Goal: Use online tool/utility: Use online tool/utility

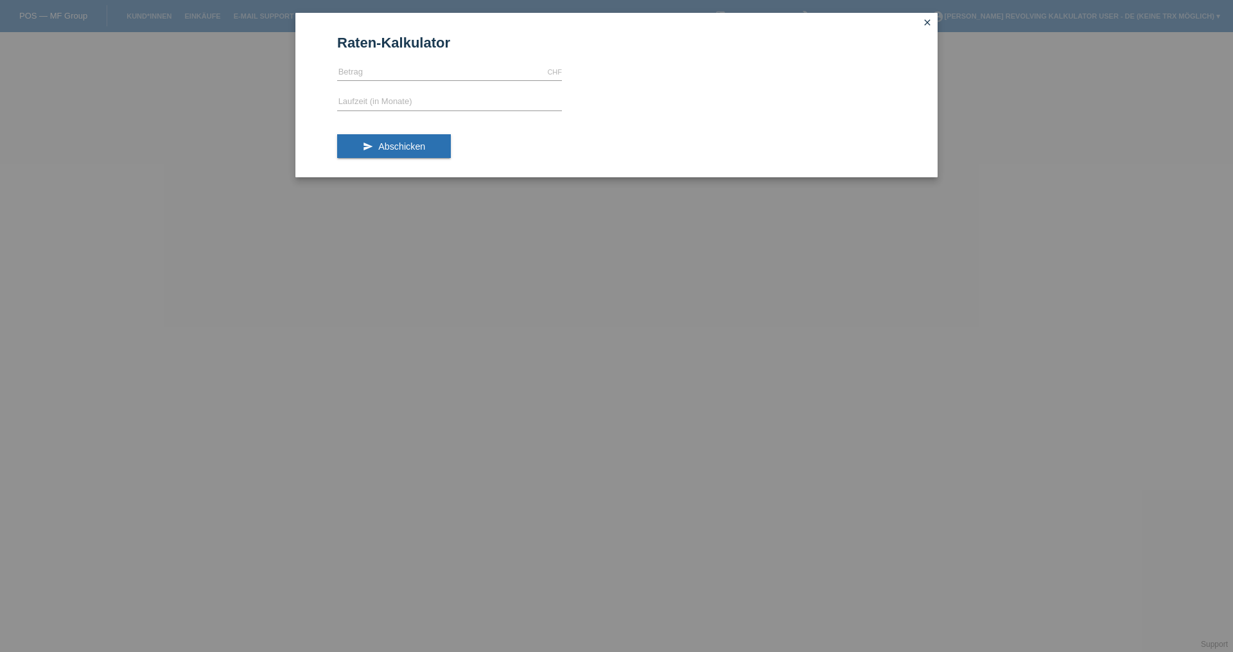
click at [350, 60] on form "Raten-Kalkulator CHF error [GEOGRAPHIC_DATA] error Laufzeit (in Monate) send Ab…" at bounding box center [616, 106] width 559 height 143
click at [353, 75] on input "text" at bounding box center [449, 72] width 225 height 16
type input "499.00"
click at [420, 89] on form "Raten-Kalkulator 499.00 CHF error [GEOGRAPHIC_DATA] error Laufzeit (in Monate) …" at bounding box center [616, 106] width 559 height 143
click at [394, 105] on input "text" at bounding box center [449, 102] width 225 height 16
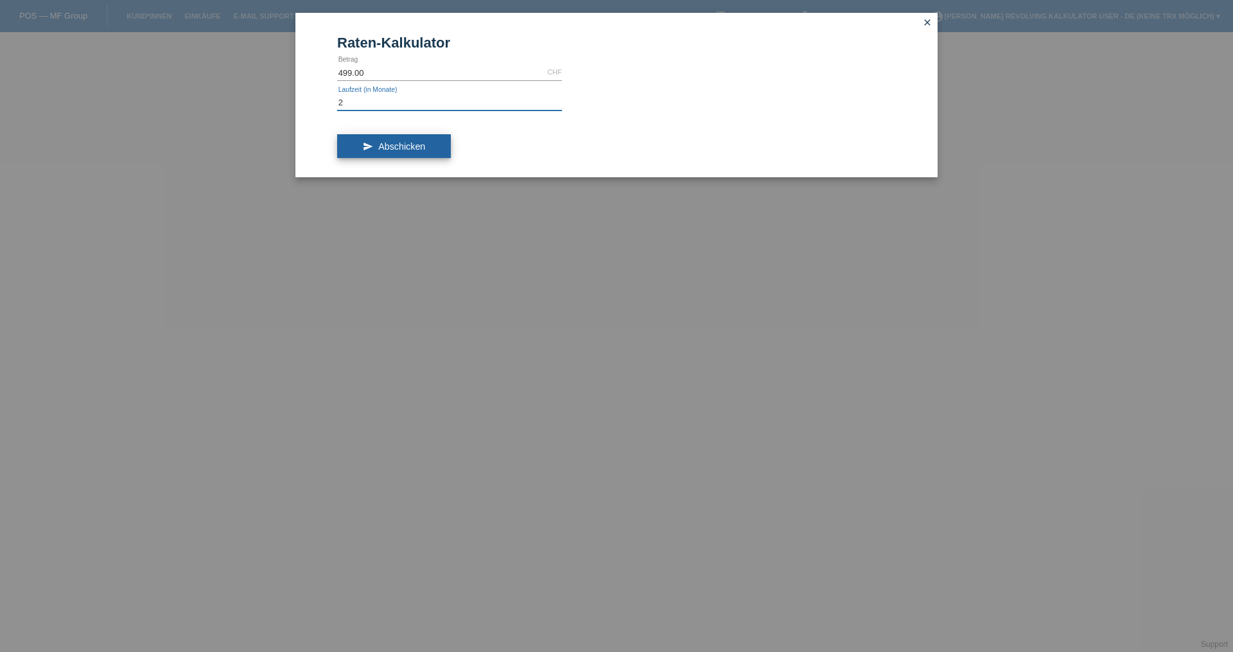
type input "2"
click at [418, 141] on span "Abschicken" at bounding box center [401, 146] width 47 height 10
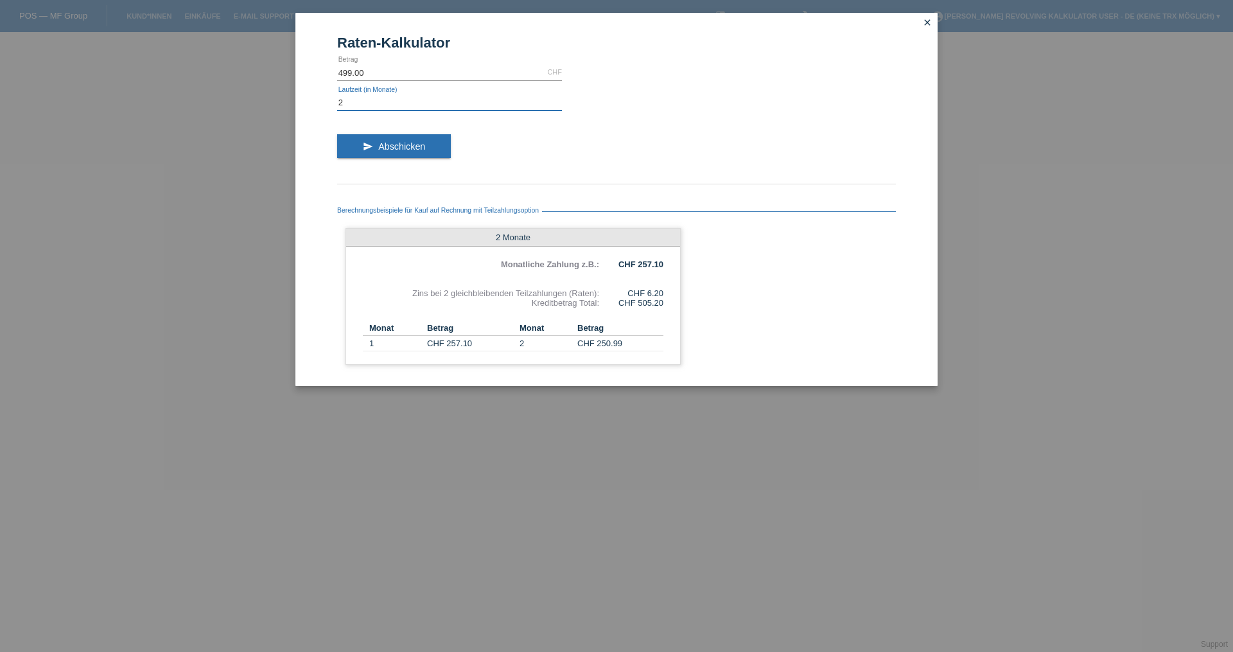
click at [355, 96] on input "2" at bounding box center [449, 102] width 225 height 16
click at [355, 102] on input "2" at bounding box center [449, 102] width 225 height 16
type input "1"
click at [391, 157] on button "send Abschicken" at bounding box center [394, 146] width 114 height 24
drag, startPoint x: 344, startPoint y: 70, endPoint x: 374, endPoint y: 59, distance: 31.5
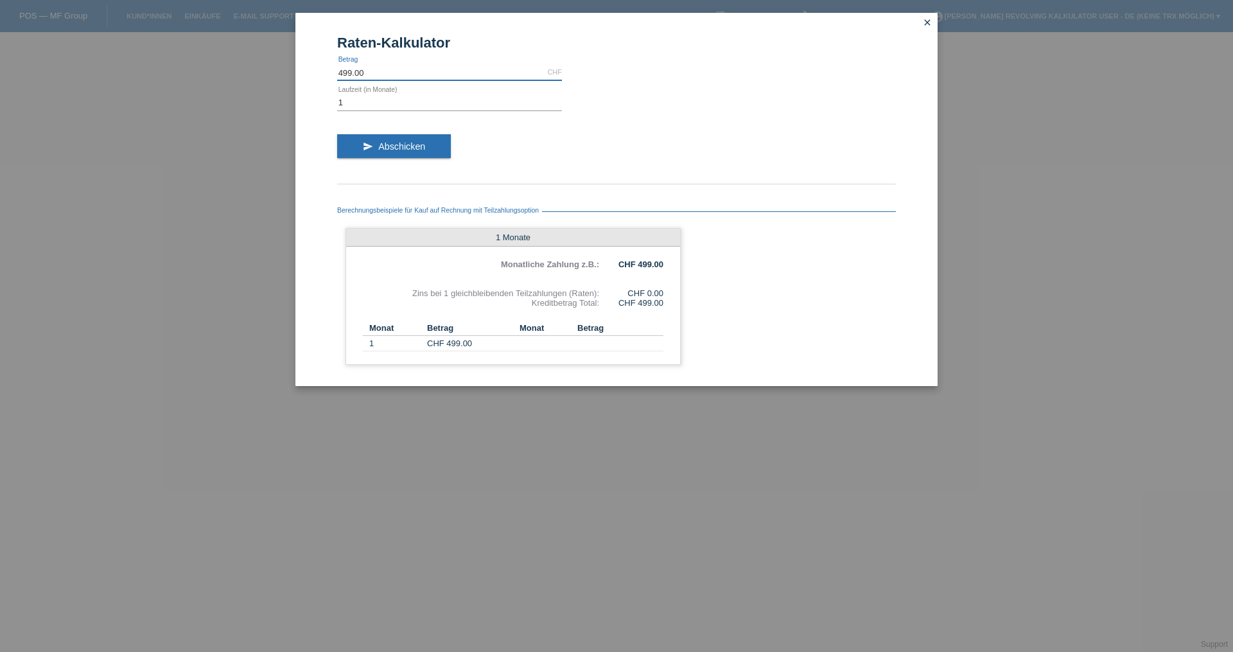
click at [347, 70] on input "499.00" at bounding box center [449, 72] width 225 height 16
type input "299.00"
click at [376, 102] on input "1" at bounding box center [449, 102] width 225 height 16
type input "2"
click at [343, 70] on input "299.00" at bounding box center [449, 72] width 225 height 16
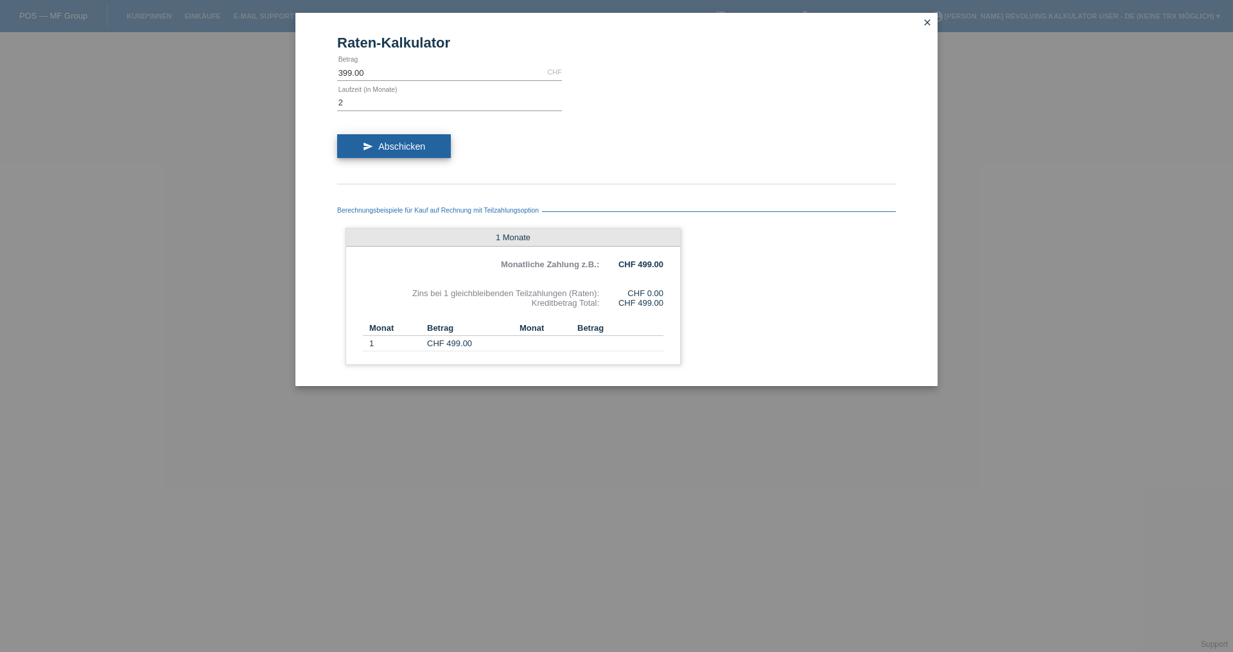
click at [387, 141] on button "send Abschicken" at bounding box center [394, 146] width 114 height 24
click at [343, 72] on input "399.00" at bounding box center [449, 72] width 225 height 16
type input "299.00"
click at [407, 145] on span "Abschicken" at bounding box center [401, 146] width 47 height 10
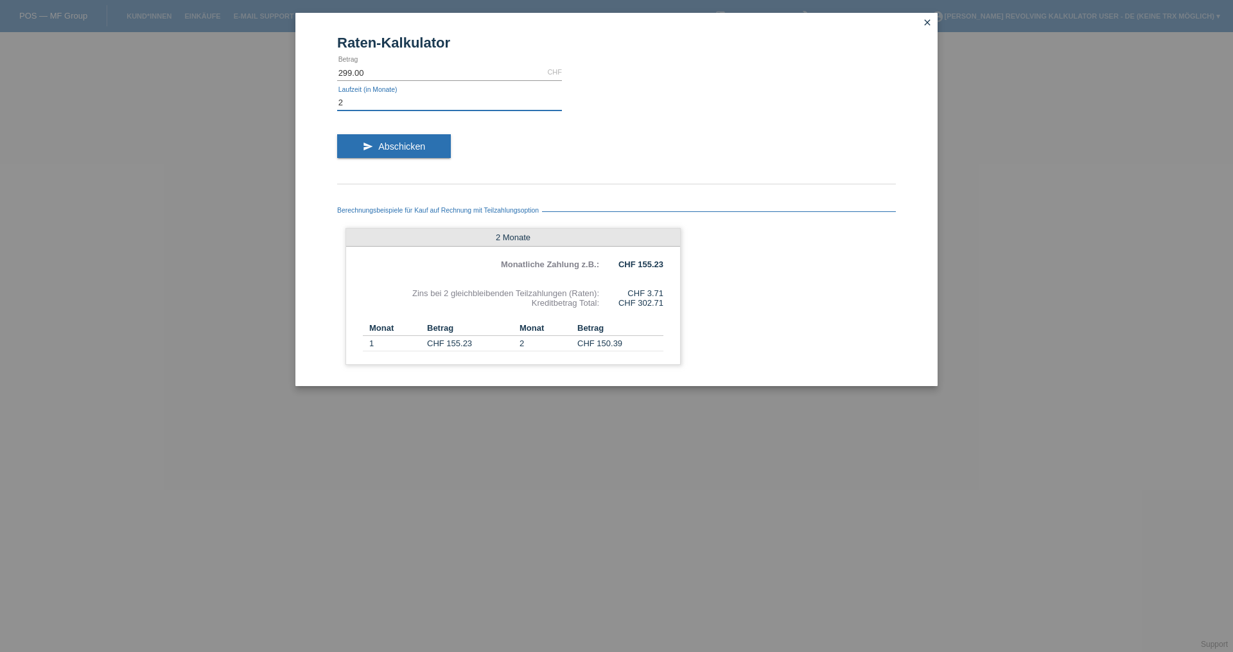
click at [359, 103] on input "2" at bounding box center [449, 102] width 225 height 16
type input "3"
click at [409, 144] on span "Abschicken" at bounding box center [401, 146] width 47 height 10
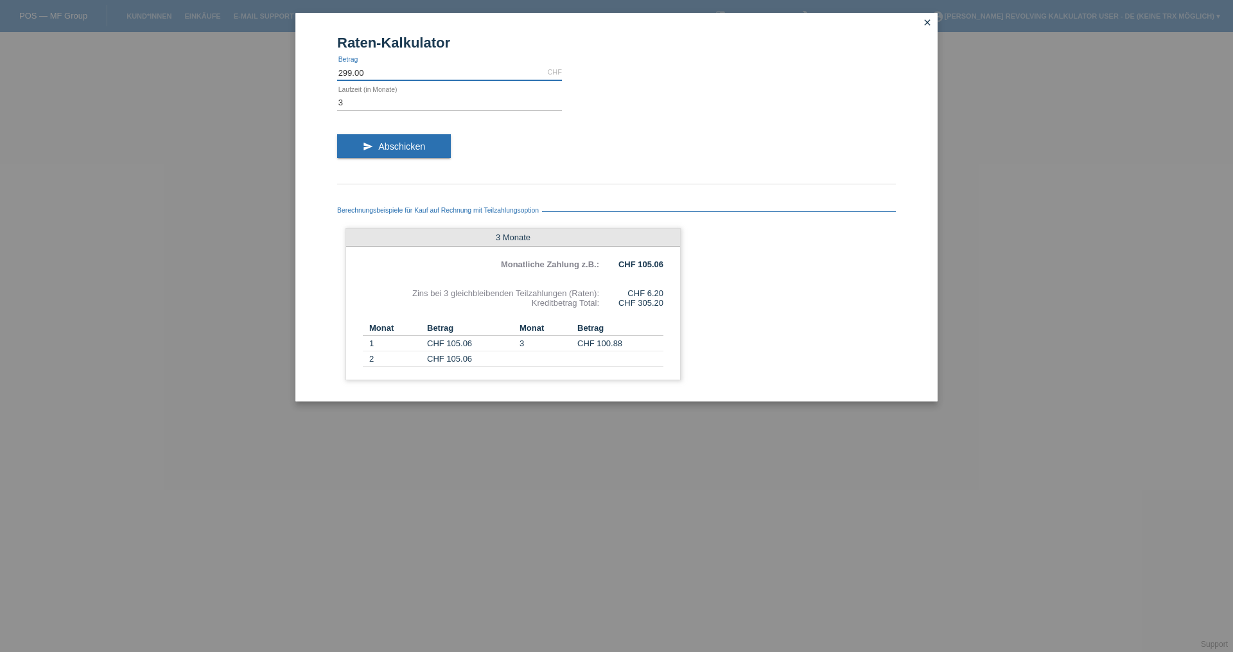
click at [343, 71] on input "299.00" at bounding box center [449, 72] width 225 height 16
type input "499.00"
click at [372, 146] on button "send Abschicken" at bounding box center [394, 146] width 114 height 24
drag, startPoint x: 668, startPoint y: 263, endPoint x: 642, endPoint y: 264, distance: 26.3
click at [642, 264] on div "3 Monate Monatliche Zahlung z.B.: CHF 173.37 Zins bei 3 gleichbleibenden Teilza…" at bounding box center [513, 304] width 335 height 152
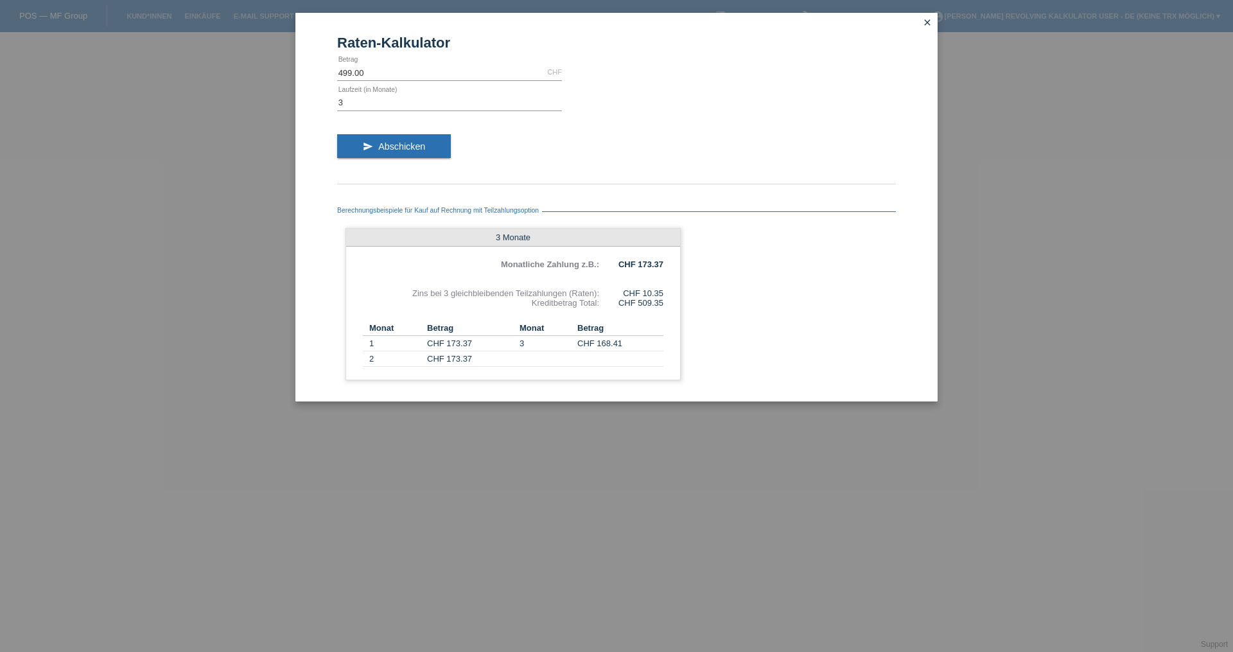
click at [741, 231] on div "Berechnungsbeispiele für Kauf auf Rechnung mit Teilzahlungsoption 3 Monate Mona…" at bounding box center [616, 290] width 559 height 198
click at [442, 341] on td "CHF 173.37" at bounding box center [470, 343] width 86 height 15
click at [584, 344] on td "CHF 168.41" at bounding box center [621, 343] width 86 height 15
drag, startPoint x: 667, startPoint y: 268, endPoint x: 656, endPoint y: 267, distance: 11.6
click at [656, 267] on div "3 Monate Monatliche Zahlung z.B.: CHF 173.37 Zins bei 3 gleichbleibenden Teilza…" at bounding box center [513, 304] width 335 height 152
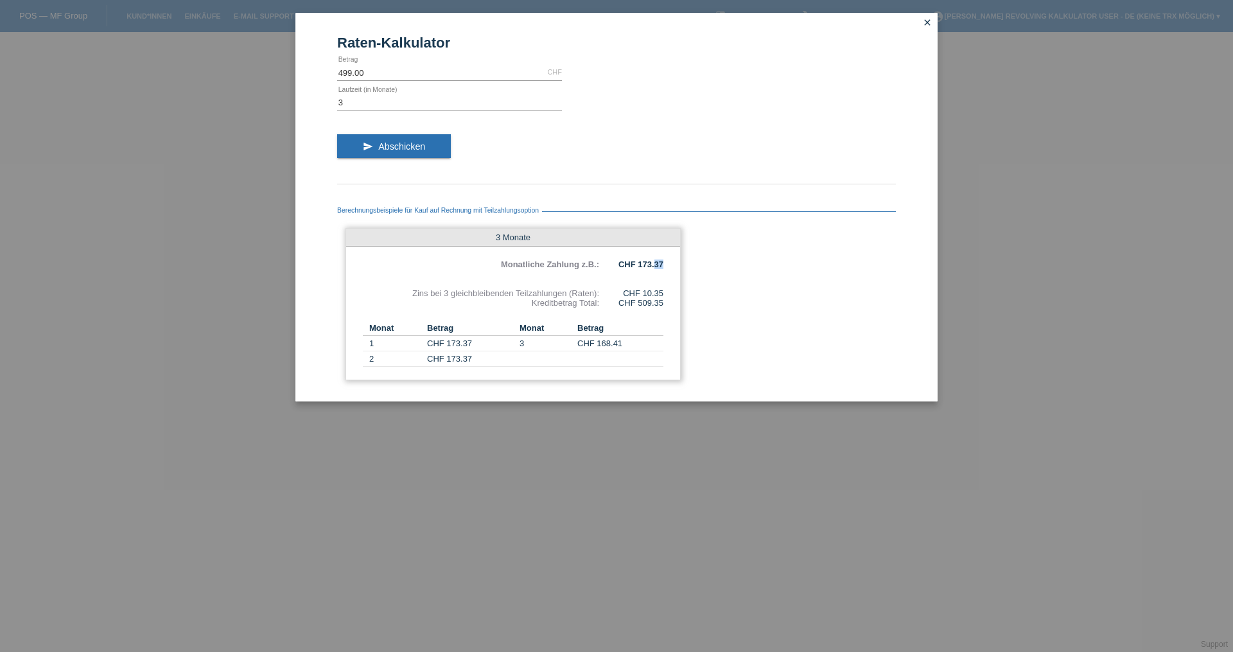
click at [657, 267] on b "CHF 173.37" at bounding box center [641, 265] width 45 height 10
drag, startPoint x: 668, startPoint y: 290, endPoint x: 634, endPoint y: 290, distance: 34.1
click at [634, 290] on div "3 Monate Monatliche Zahlung z.B.: CHF 173.37 Zins bei 3 gleichbleibenden Teilza…" at bounding box center [513, 304] width 335 height 152
drag, startPoint x: 437, startPoint y: 341, endPoint x: 551, endPoint y: 310, distance: 117.2
click at [593, 337] on tr "1 CHF 173.37 3 CHF 168.41" at bounding box center [513, 343] width 301 height 15
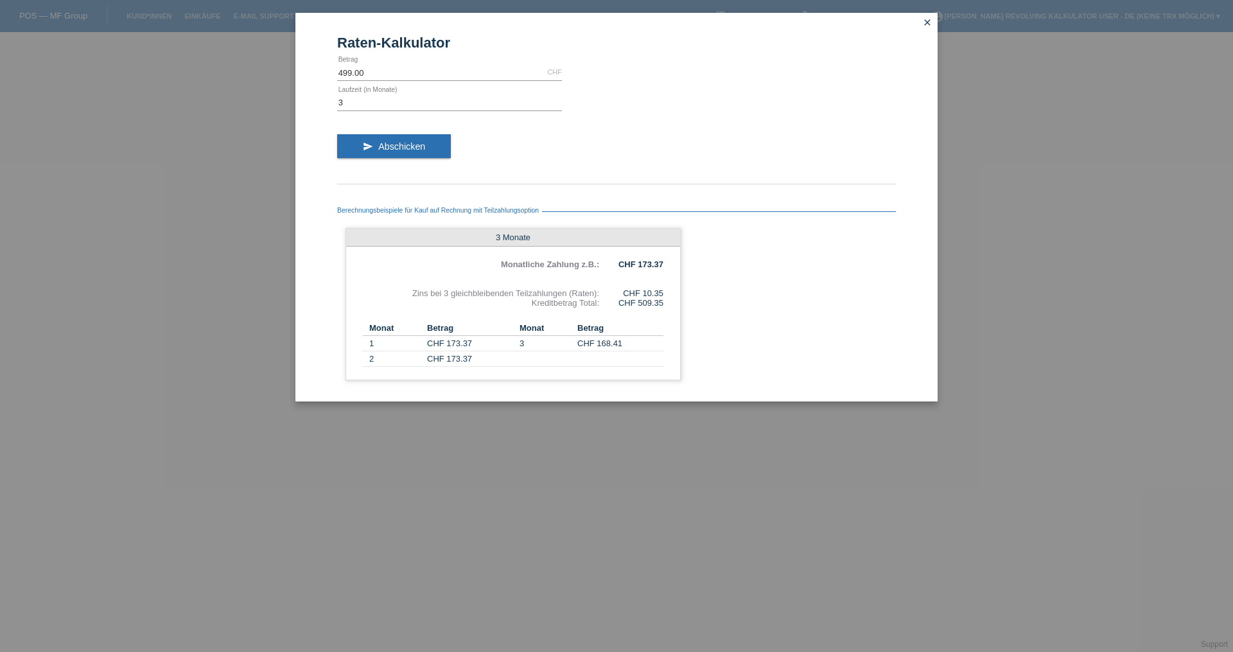
click at [357, 110] on icon at bounding box center [449, 110] width 225 height 1
click at [354, 107] on input "3" at bounding box center [449, 102] width 225 height 16
type input "20"
click at [389, 156] on button "send Abschicken" at bounding box center [394, 146] width 114 height 24
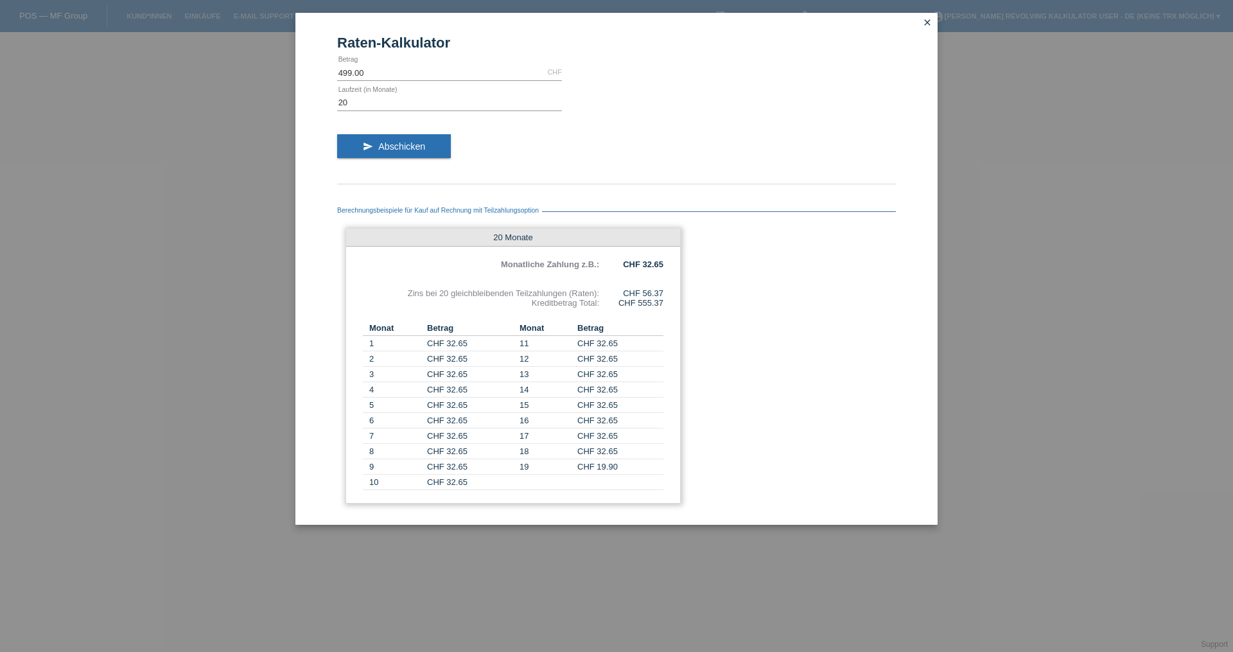
drag, startPoint x: 662, startPoint y: 304, endPoint x: 619, endPoint y: 279, distance: 49.5
click at [619, 279] on div "20 Monate Monatliche Zahlung z.B.: CHF 32.65 Zins bei 20 gleichbleibenden Teilz…" at bounding box center [513, 366] width 335 height 276
click at [651, 294] on div "CHF 56.37" at bounding box center [631, 293] width 64 height 10
drag, startPoint x: 366, startPoint y: 107, endPoint x: 313, endPoint y: 107, distance: 52.7
click at [313, 107] on div "Raten-Kalkulator 499.00 CHF error [GEOGRAPHIC_DATA] 20 error Laufzeit (in Monat…" at bounding box center [617, 269] width 642 height 512
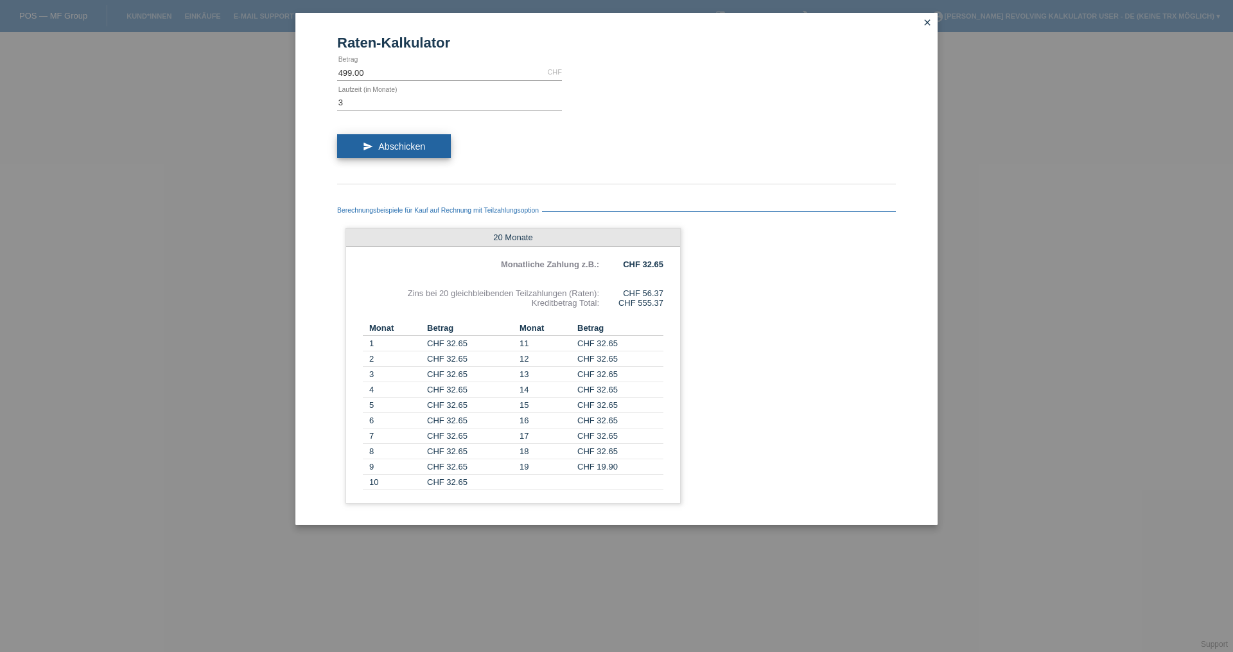
click at [364, 146] on button "send Abschicken" at bounding box center [394, 146] width 114 height 24
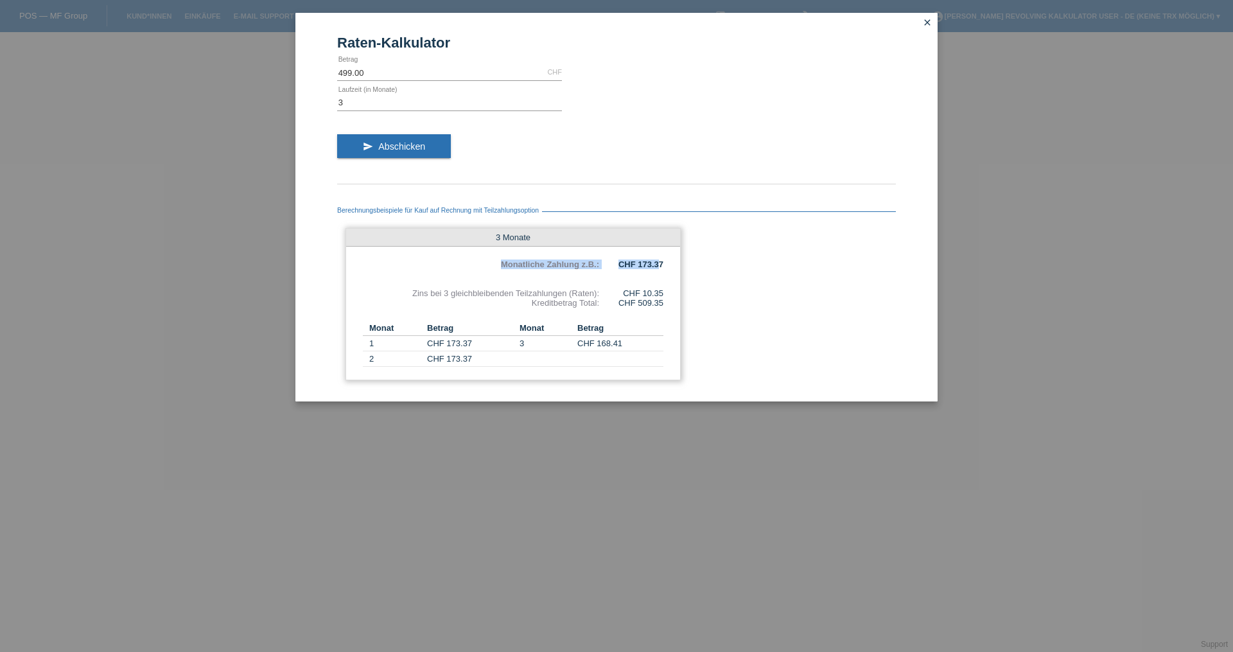
drag, startPoint x: 660, startPoint y: 267, endPoint x: 599, endPoint y: 247, distance: 64.6
click at [599, 247] on div "3 Monate Monatliche Zahlung z.B.: CHF 173.37 Zins bei 3 gleichbleibenden Teilza…" at bounding box center [513, 304] width 335 height 152
click at [661, 261] on b "CHF 173.37" at bounding box center [641, 265] width 45 height 10
drag, startPoint x: 665, startPoint y: 263, endPoint x: 636, endPoint y: 260, distance: 29.1
click at [636, 260] on div "3 Monate Monatliche Zahlung z.B.: CHF 173.37 Zins bei 3 gleichbleibenden Teilza…" at bounding box center [513, 304] width 335 height 152
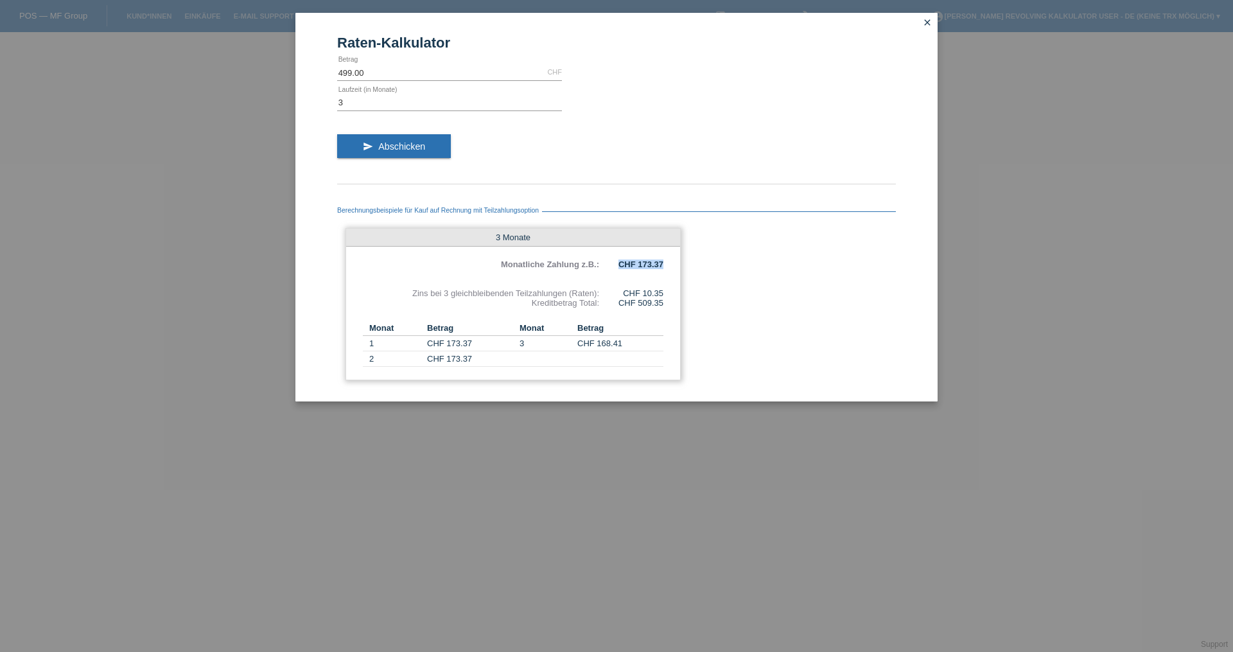
click at [659, 265] on b "CHF 173.37" at bounding box center [641, 265] width 45 height 10
drag, startPoint x: 355, startPoint y: 102, endPoint x: 328, endPoint y: 102, distance: 27.0
click at [328, 102] on div "Raten-Kalkulator 499.00 CHF error [GEOGRAPHIC_DATA] 3 error Laufzeit (in Monate…" at bounding box center [617, 207] width 642 height 389
type input "10"
click at [396, 145] on span "Abschicken" at bounding box center [401, 146] width 47 height 10
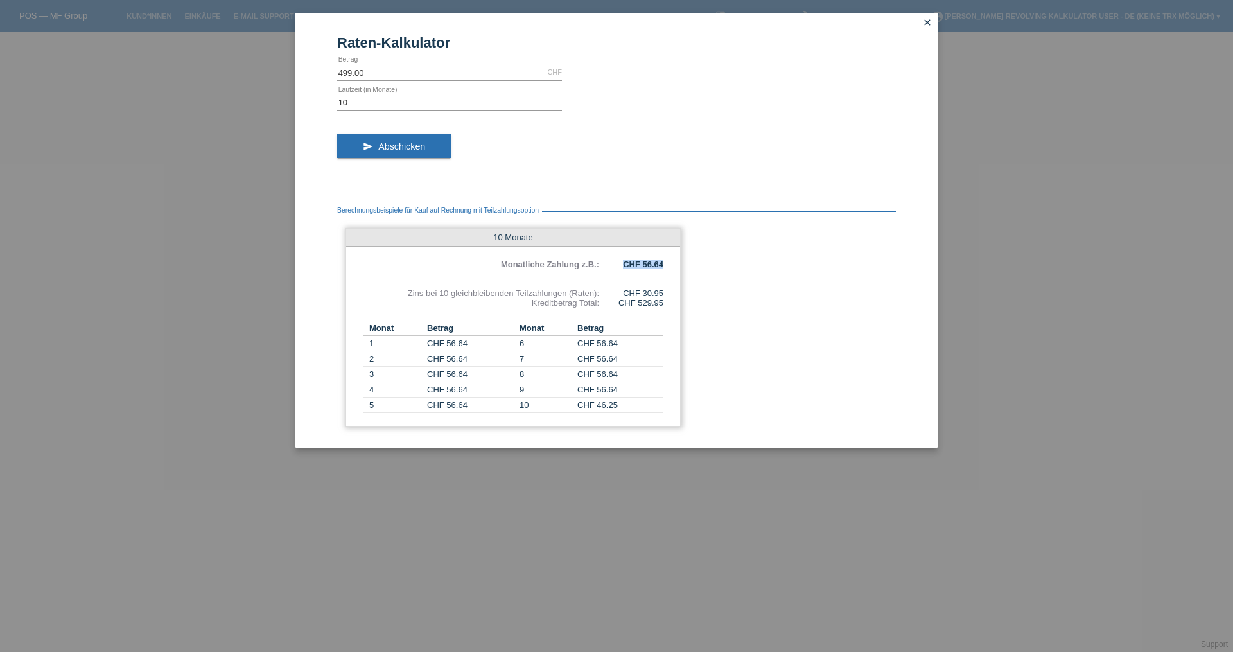
drag, startPoint x: 665, startPoint y: 265, endPoint x: 642, endPoint y: 257, distance: 24.4
click at [642, 257] on div "10 Monate Monatliche Zahlung z.B.: CHF 56.64 Zins bei 10 gleichbleibenden Teilz…" at bounding box center [513, 327] width 335 height 199
click at [342, 71] on input "499.00" at bounding box center [449, 72] width 225 height 16
type input "299.00"
drag, startPoint x: 368, startPoint y: 105, endPoint x: 334, endPoint y: 103, distance: 34.1
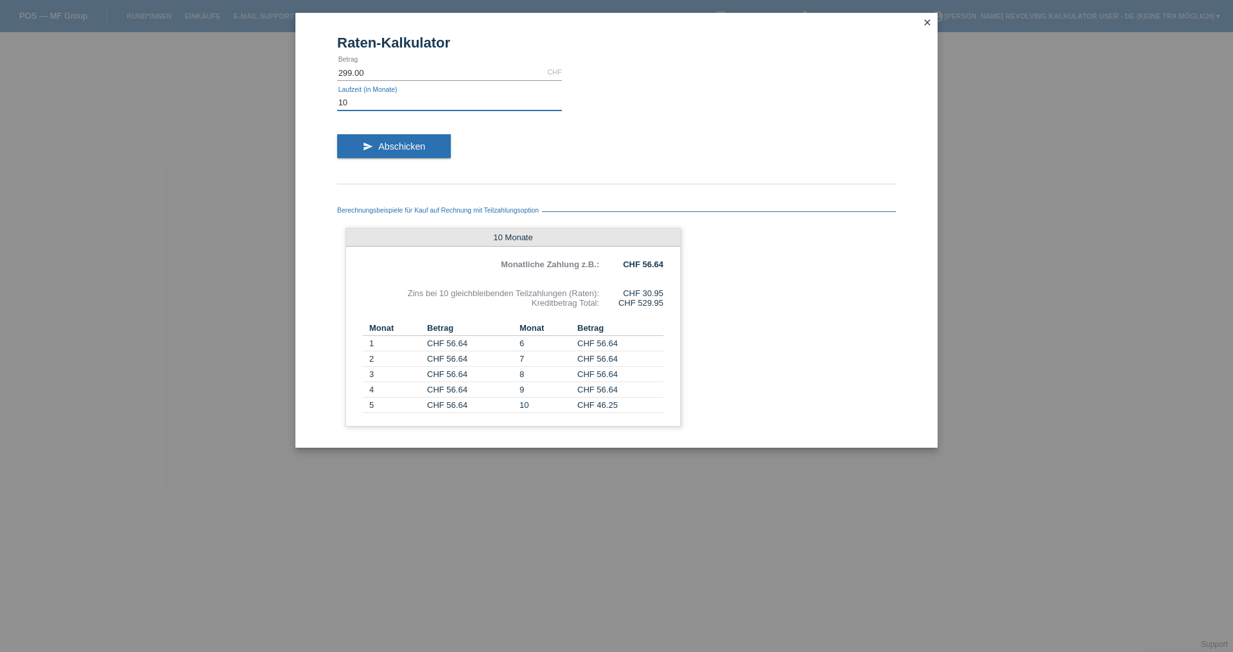
click at [334, 103] on div "Raten-Kalkulator 299.00 CHF error [GEOGRAPHIC_DATA] 10 error Laufzeit (in Monat…" at bounding box center [617, 230] width 642 height 435
type input "3"
click at [384, 147] on span "Abschicken" at bounding box center [401, 146] width 47 height 10
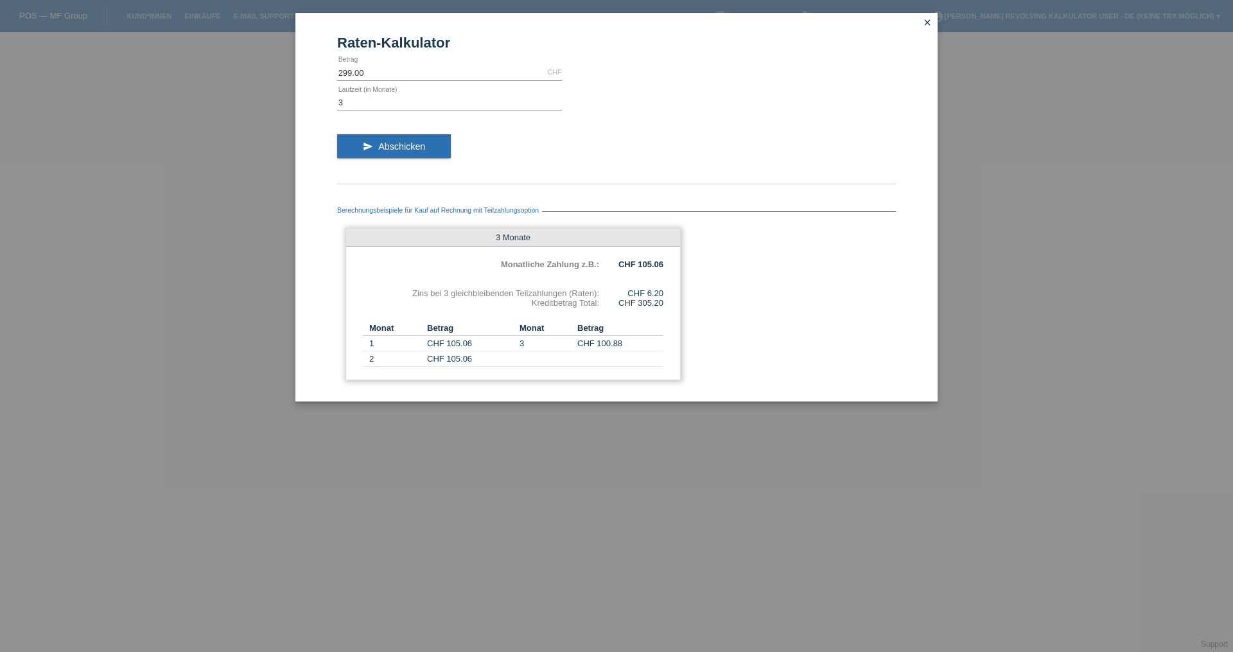
drag, startPoint x: 443, startPoint y: 335, endPoint x: 480, endPoint y: 335, distance: 36.6
click at [480, 335] on th "Betrag" at bounding box center [470, 328] width 86 height 15
drag, startPoint x: 666, startPoint y: 296, endPoint x: 619, endPoint y: 281, distance: 49.2
click at [619, 281] on div "3 Monate Monatliche Zahlung z.B.: CHF 105.06 Zins bei 3 gleichbleibenden Teilza…" at bounding box center [513, 304] width 335 height 152
click at [637, 310] on div "3 Monate Monatliche Zahlung z.B.: CHF 105.06 Zins bei 3 gleichbleibenden Teilza…" at bounding box center [513, 304] width 335 height 152
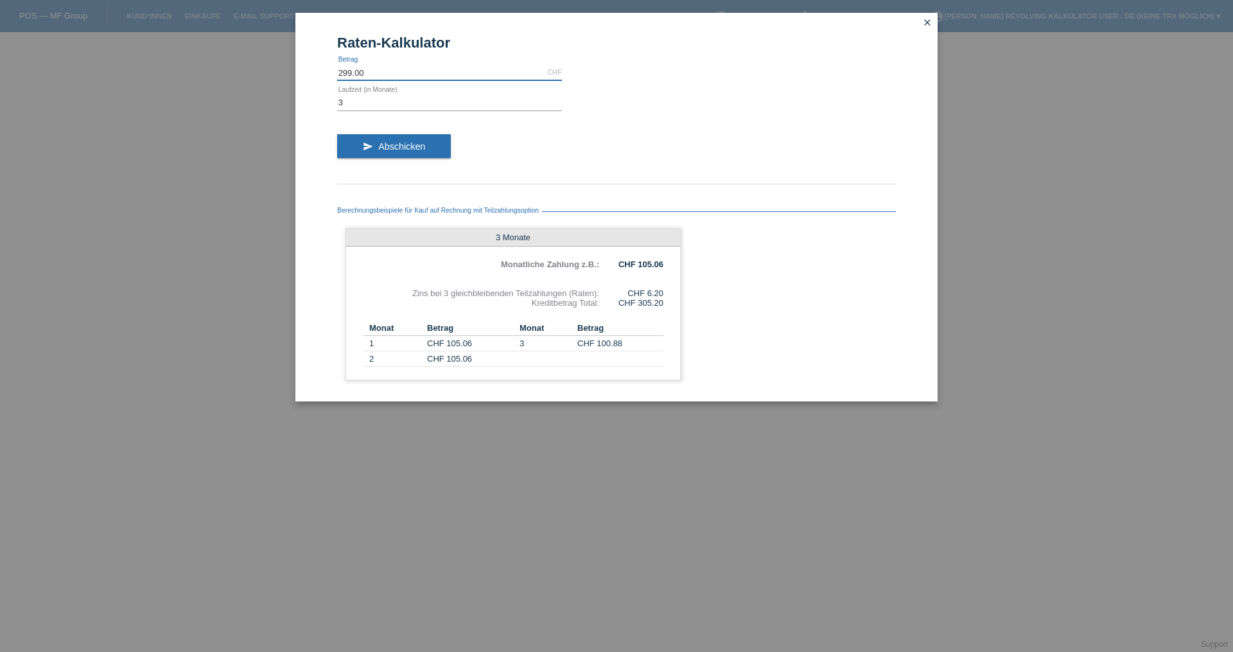
drag, startPoint x: 388, startPoint y: 75, endPoint x: 319, endPoint y: 76, distance: 69.4
click at [319, 76] on div "Raten-Kalkulator 299.00 CHF error [GEOGRAPHIC_DATA] 3 error Laufzeit (in Monate…" at bounding box center [617, 207] width 642 height 389
click at [663, 295] on div "CHF 6.20" at bounding box center [631, 293] width 64 height 10
drag, startPoint x: 670, startPoint y: 292, endPoint x: 626, endPoint y: 292, distance: 43.7
click at [626, 292] on div "3 Monate Monatliche Zahlung z.B.: CHF 105.06 Zins bei 3 gleichbleibenden Teilza…" at bounding box center [513, 304] width 335 height 152
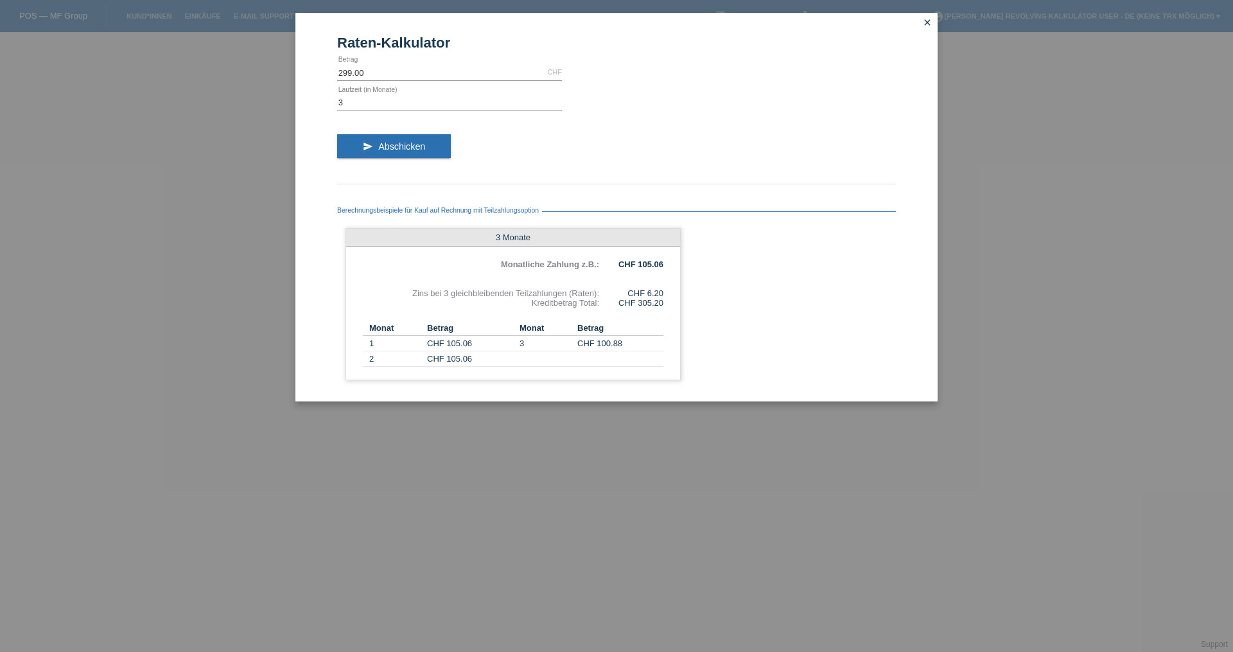
click at [694, 289] on div "Berechnungsbeispiele für Kauf auf Rechnung mit Teilzahlungsoption 3 Monate Mona…" at bounding box center [616, 290] width 559 height 198
drag, startPoint x: 636, startPoint y: 299, endPoint x: 609, endPoint y: 297, distance: 27.1
click at [609, 297] on div "3 Monate Monatliche Zahlung z.B.: CHF 105.06 Zins bei 3 gleichbleibenden Teilza…" at bounding box center [513, 304] width 335 height 152
click at [358, 100] on input "3" at bounding box center [449, 102] width 225 height 16
drag, startPoint x: 666, startPoint y: 265, endPoint x: 619, endPoint y: 263, distance: 47.6
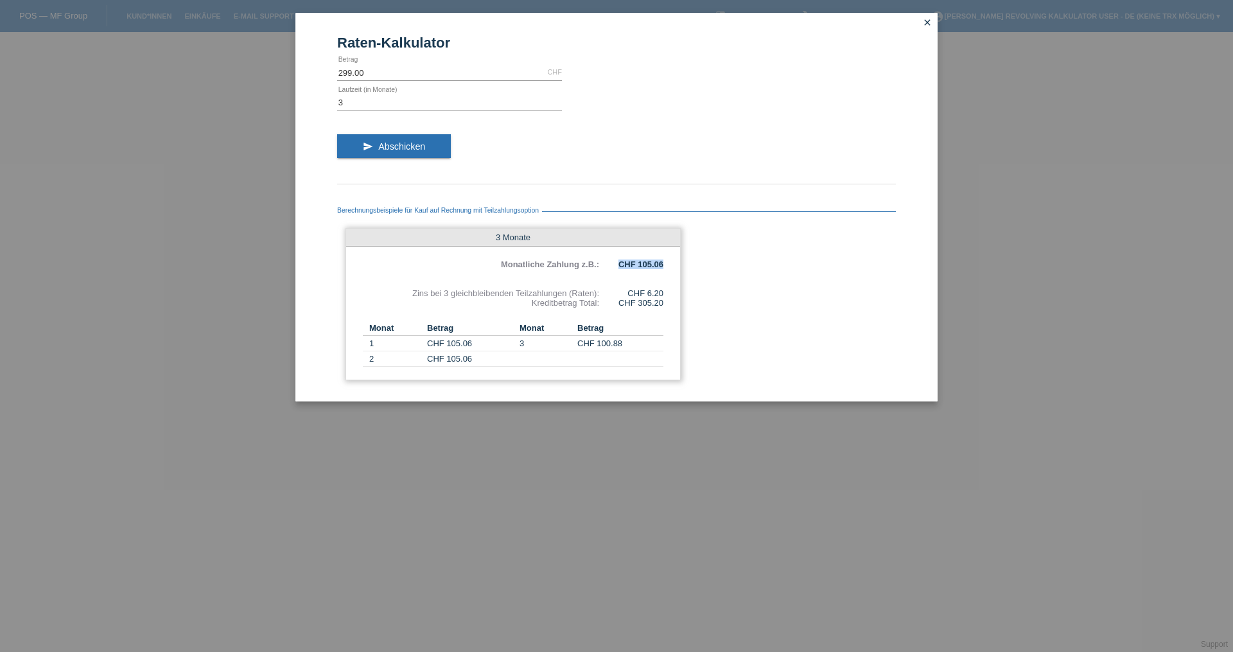
click at [619, 263] on div "3 Monate Monatliche Zahlung z.B.: CHF 105.06 Zins bei 3 gleichbleibenden Teilza…" at bounding box center [513, 304] width 335 height 152
click at [658, 267] on b "CHF 105.06" at bounding box center [641, 265] width 45 height 10
drag, startPoint x: 816, startPoint y: 185, endPoint x: 891, endPoint y: 85, distance: 125.3
click at [891, 85] on form "Raten-Kalkulator 299.00 CHF error [GEOGRAPHIC_DATA] 3 error Laufzeit (in Monate…" at bounding box center [616, 218] width 559 height 367
drag, startPoint x: 757, startPoint y: 107, endPoint x: 833, endPoint y: 325, distance: 231.2
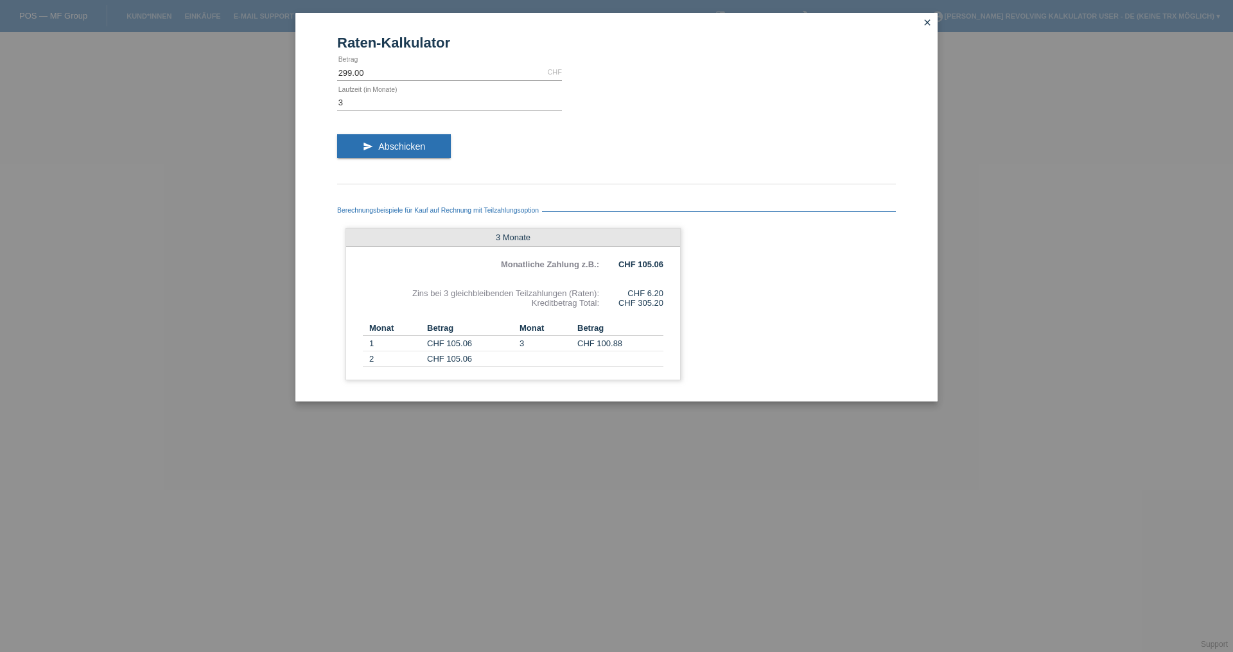
click at [833, 325] on form "Raten-Kalkulator 299.00 CHF error [GEOGRAPHIC_DATA] 3 error Laufzeit (in Monate…" at bounding box center [616, 218] width 559 height 367
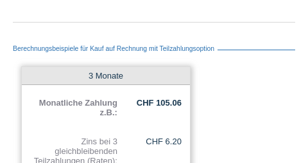
scroll to position [127, 0]
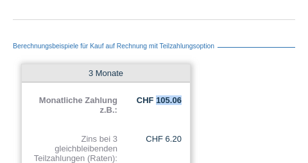
drag, startPoint x: 184, startPoint y: 100, endPoint x: 155, endPoint y: 96, distance: 28.6
click at [155, 96] on div "3 Monate Monatliche Zahlung z.B.: CHF 105.06 Zins bei 3 gleichbleibenden Teilza…" at bounding box center [106, 164] width 170 height 200
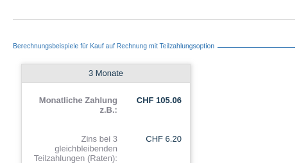
click at [202, 99] on div "Berechnungsbeispiele für Kauf auf Rechnung mit Teilzahlungsoption 3 Monate Mona…" at bounding box center [154, 149] width 283 height 246
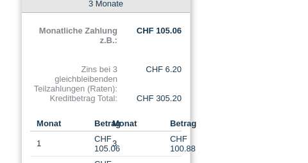
scroll to position [204, 0]
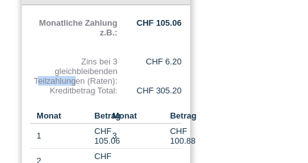
drag, startPoint x: 114, startPoint y: 64, endPoint x: 80, endPoint y: 60, distance: 34.9
click at [80, 60] on div "Zins bei 3 gleichbleibenden Teilzahlungen (Raten):" at bounding box center [73, 71] width 87 height 29
drag, startPoint x: 47, startPoint y: 90, endPoint x: 186, endPoint y: 94, distance: 138.8
click at [186, 94] on div "3 Monate Monatliche Zahlung z.B.: CHF 105.06 Zins bei 3 gleichbleibenden Teilza…" at bounding box center [106, 87] width 170 height 200
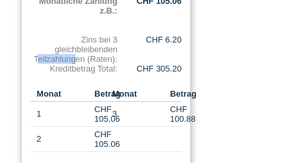
scroll to position [222, 0]
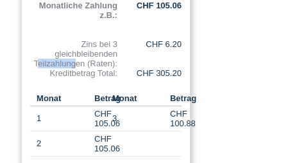
click at [177, 73] on div "CHF 305.20" at bounding box center [150, 73] width 64 height 10
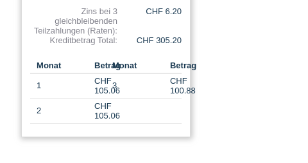
scroll to position [256, 0]
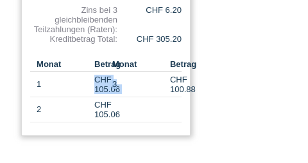
drag, startPoint x: 91, startPoint y: 87, endPoint x: 147, endPoint y: 84, distance: 56.7
click at [147, 84] on tr "1 CHF 105.06 3 CHF 100.88" at bounding box center [106, 84] width 152 height 25
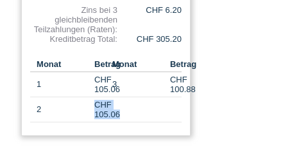
drag, startPoint x: 93, startPoint y: 114, endPoint x: 163, endPoint y: 121, distance: 71.1
click at [163, 121] on tr "2 CHF 105.06" at bounding box center [106, 109] width 152 height 25
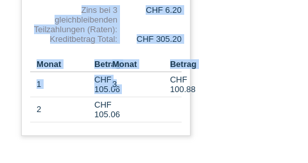
drag, startPoint x: 164, startPoint y: 89, endPoint x: 199, endPoint y: 92, distance: 34.8
click at [201, 94] on div "Berechnungsbeispiele für Kauf auf Rechnung mit Teilzahlungsoption 3 Monate Mona…" at bounding box center [154, 21] width 283 height 246
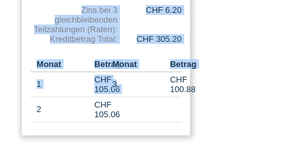
click at [151, 78] on td "3" at bounding box center [138, 84] width 64 height 25
click at [144, 57] on th "Monat" at bounding box center [138, 64] width 64 height 15
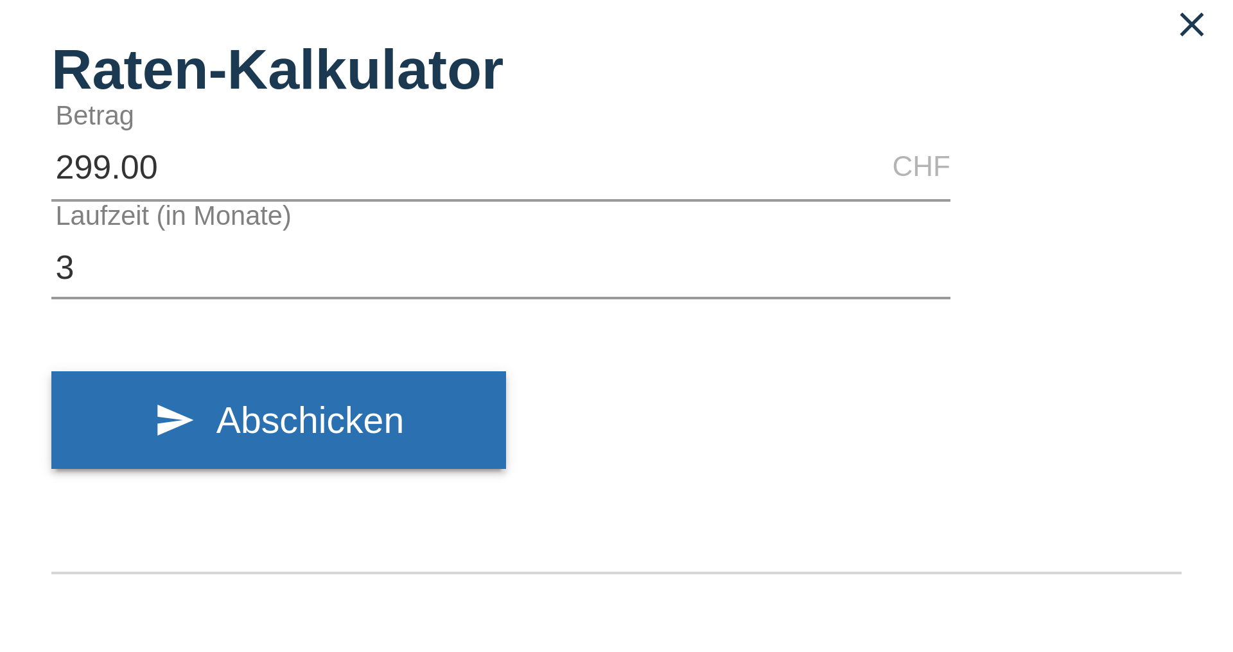
scroll to position [0, 0]
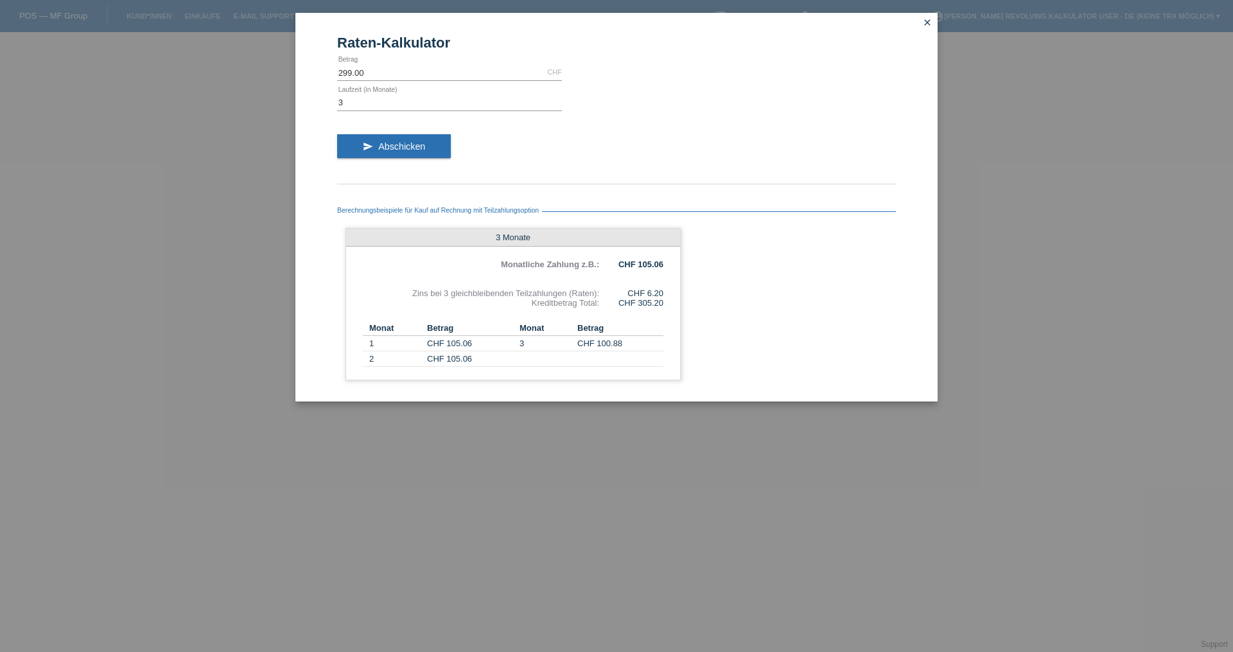
click at [640, 199] on div "Berechnungsbeispiele für Kauf auf Rechnung mit Teilzahlungsoption 3 Monate Mona…" at bounding box center [616, 290] width 559 height 198
